Goal: Navigation & Orientation: Find specific page/section

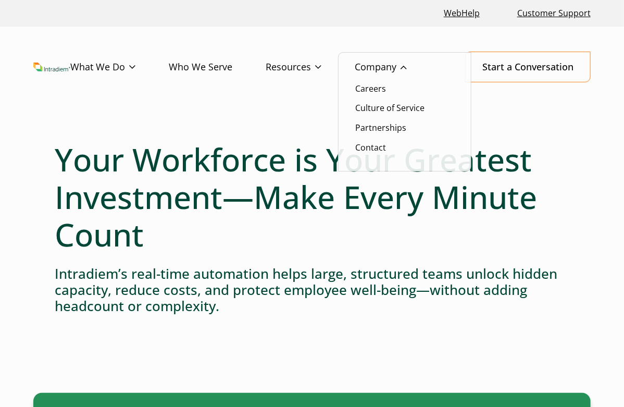
click at [391, 73] on link "Company" at bounding box center [396, 67] width 85 height 30
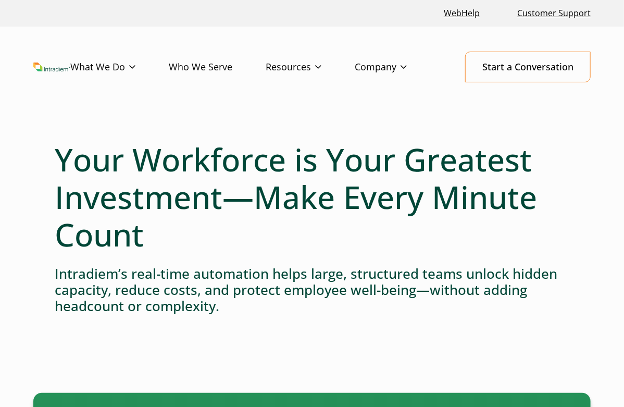
scroll to position [260, 0]
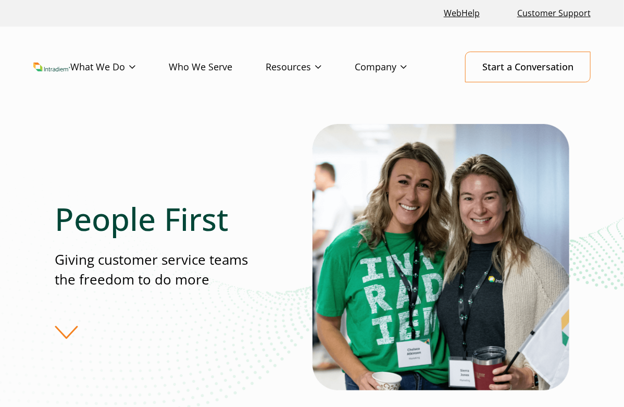
click at [53, 68] on img "Link to homepage of Intradiem" at bounding box center [51, 66] width 37 height 9
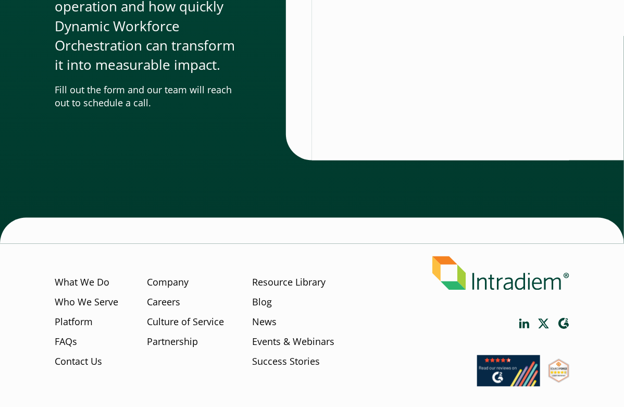
scroll to position [3847, 0]
